Goal: Information Seeking & Learning: Learn about a topic

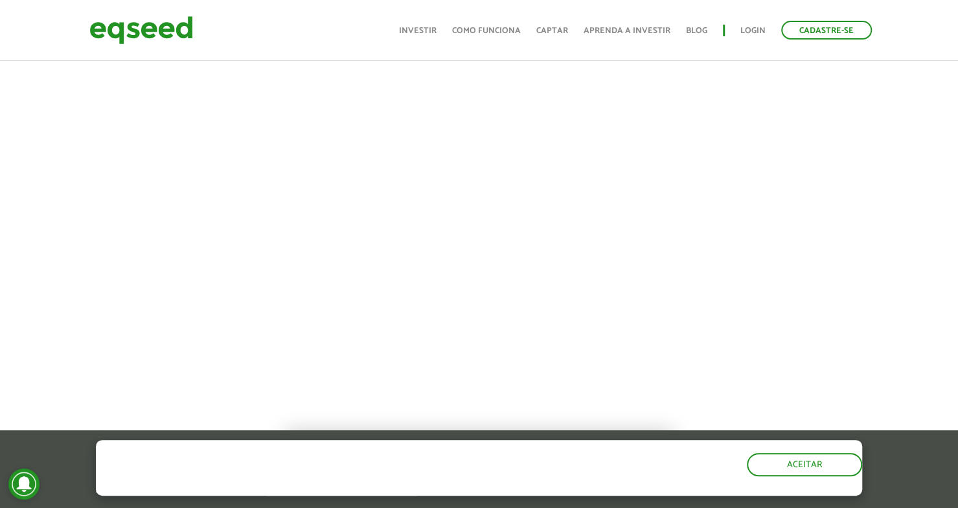
scroll to position [518, 0]
